Goal: Navigation & Orientation: Find specific page/section

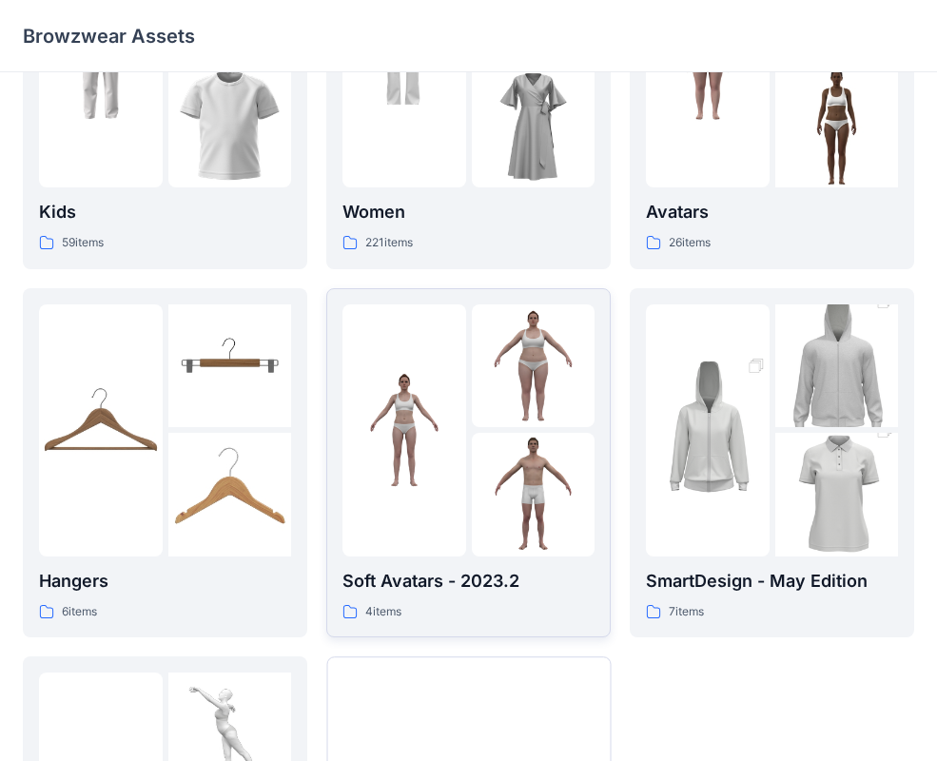
scroll to position [184, 0]
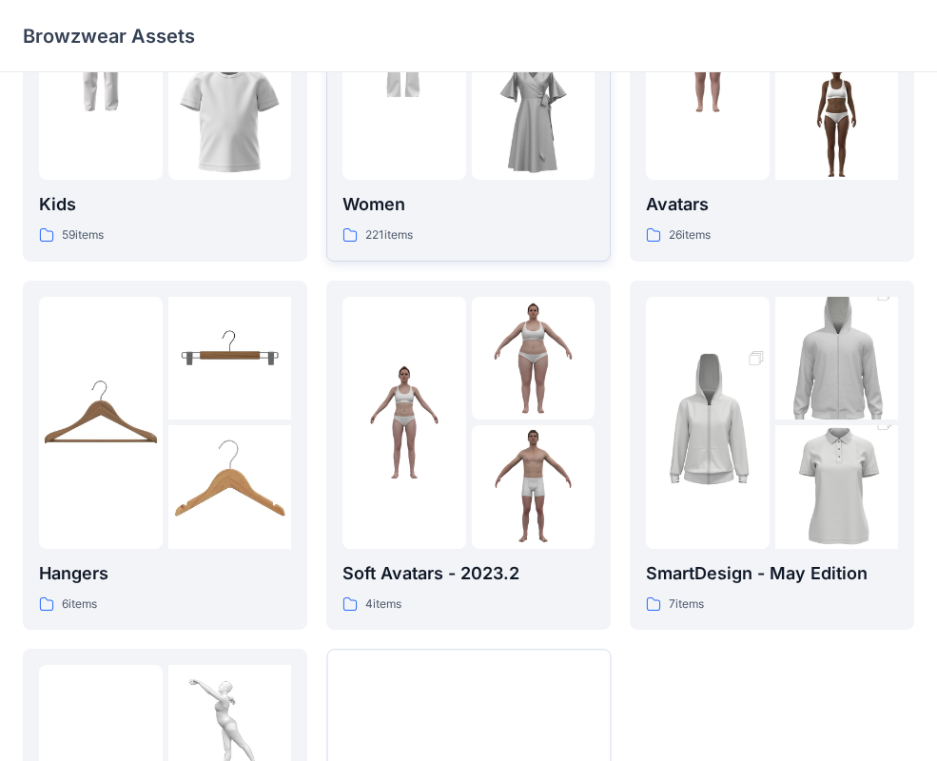
click at [490, 168] on img at bounding box center [534, 119] width 124 height 124
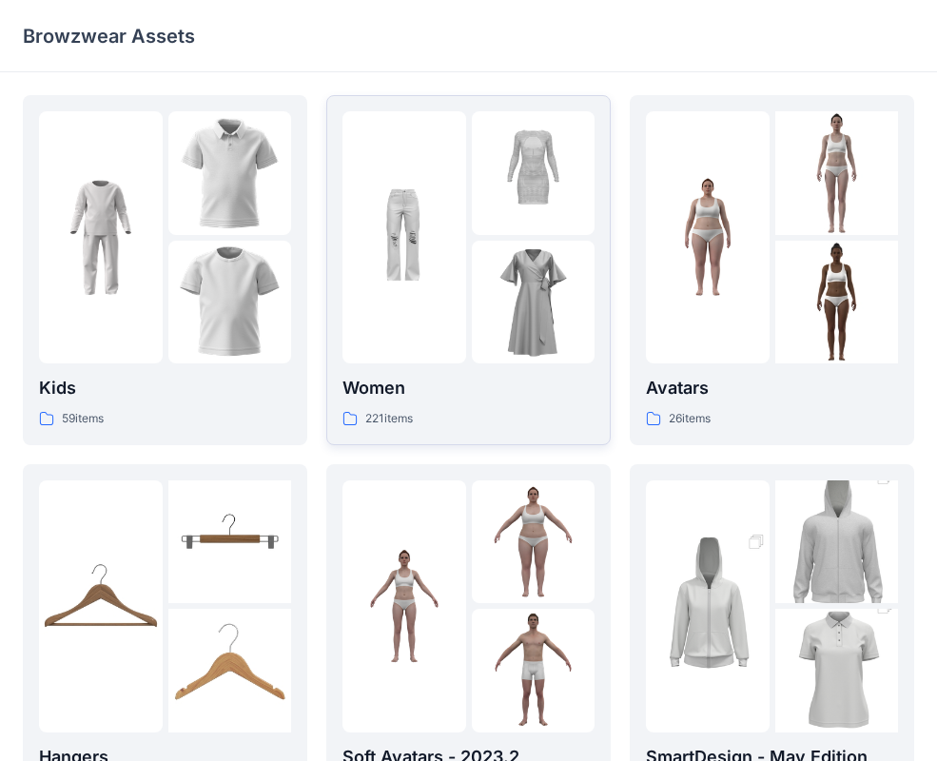
click at [533, 265] on img at bounding box center [534, 303] width 124 height 124
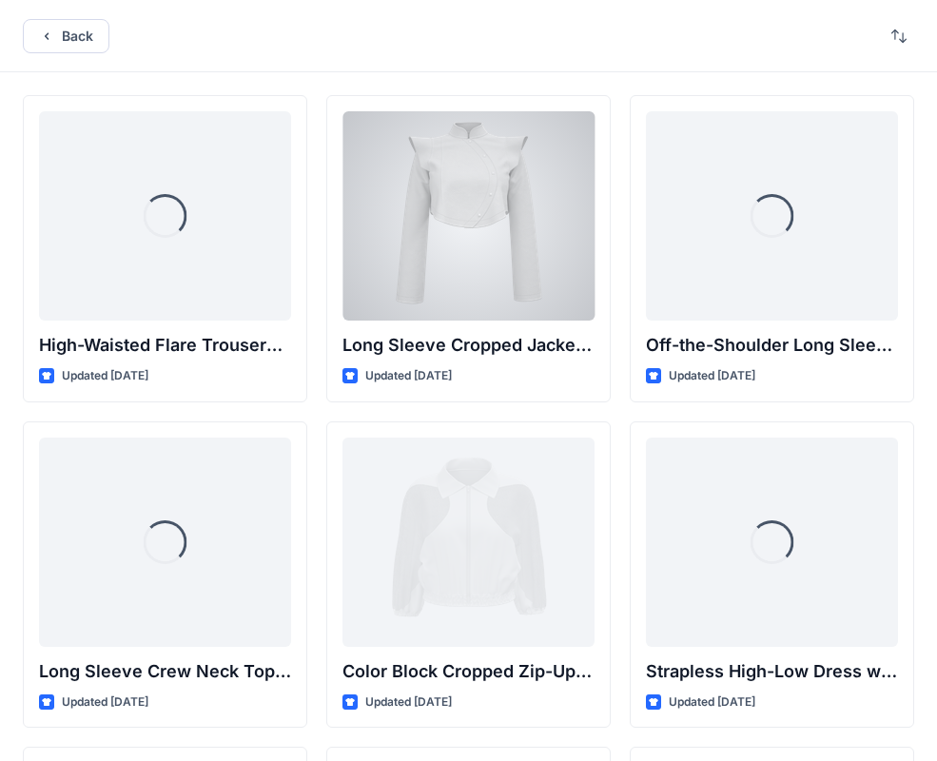
drag, startPoint x: 533, startPoint y: 265, endPoint x: 528, endPoint y: 275, distance: 10.6
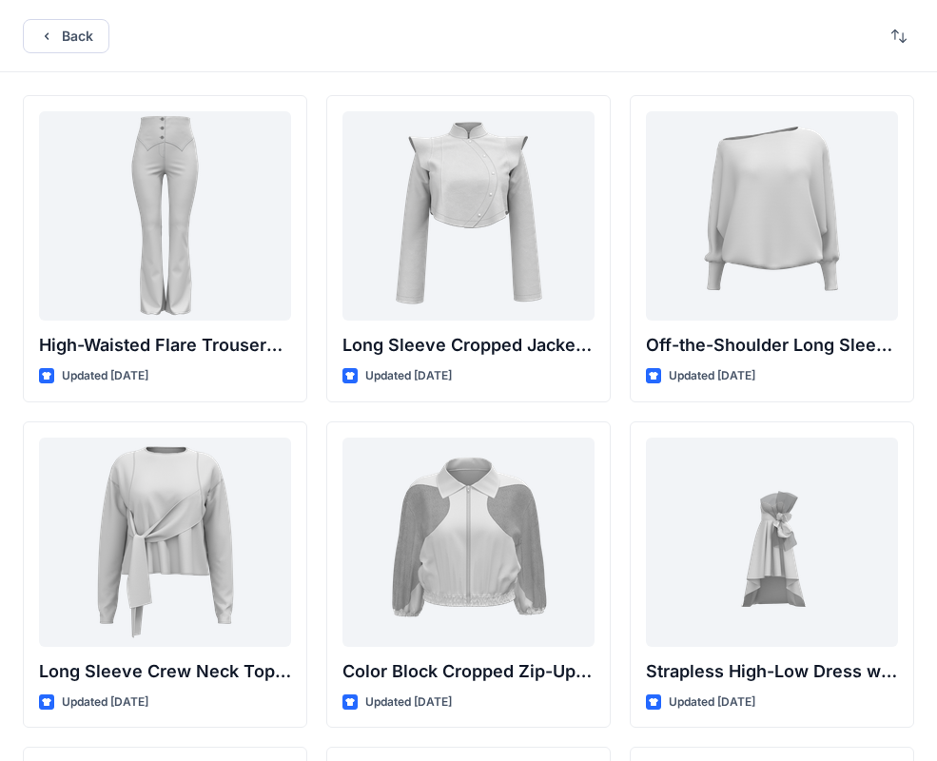
click at [625, 68] on div "Back" at bounding box center [468, 36] width 937 height 72
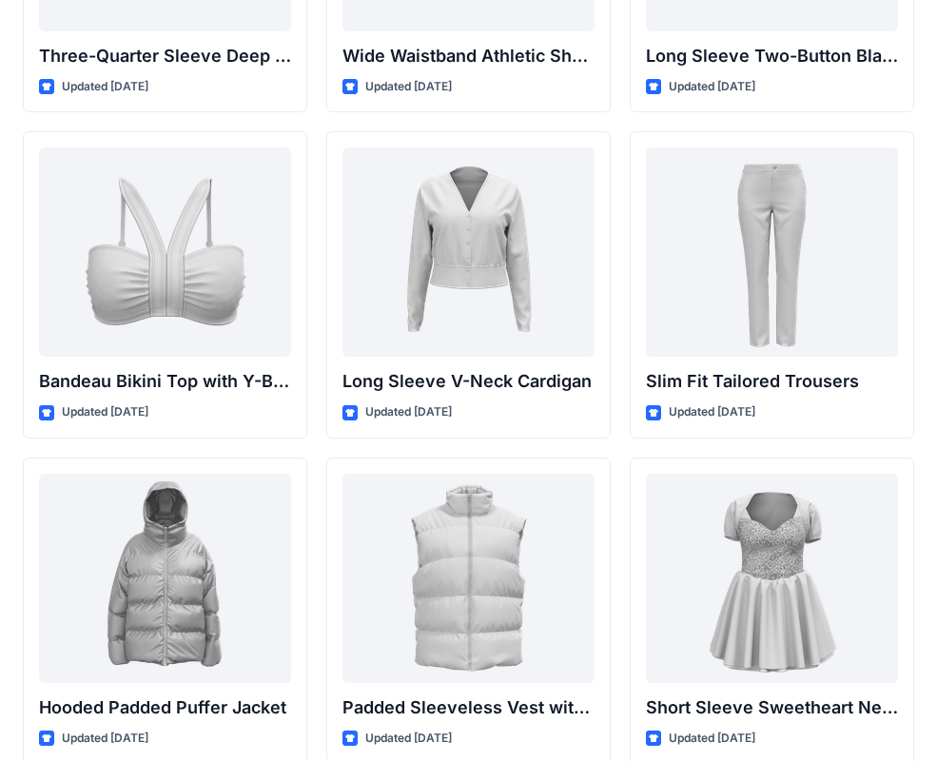
scroll to position [1920, 0]
